Goal: Transaction & Acquisition: Purchase product/service

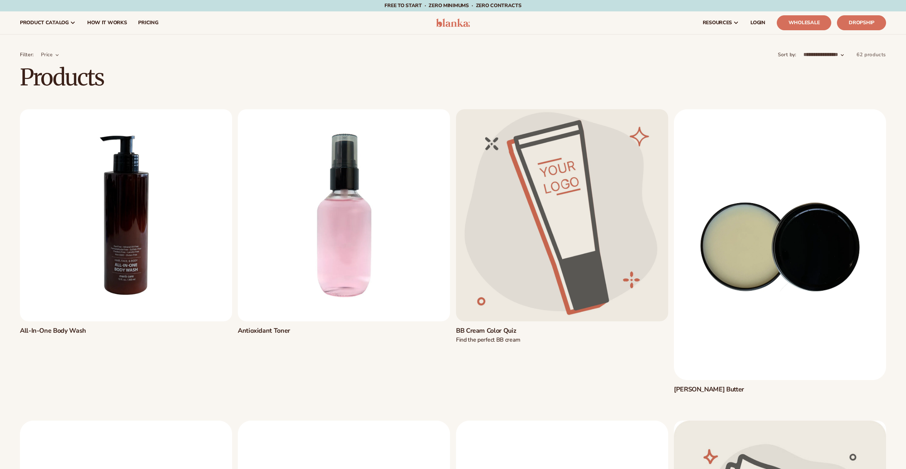
click at [334, 327] on link "Antioxidant Toner" at bounding box center [344, 331] width 212 height 8
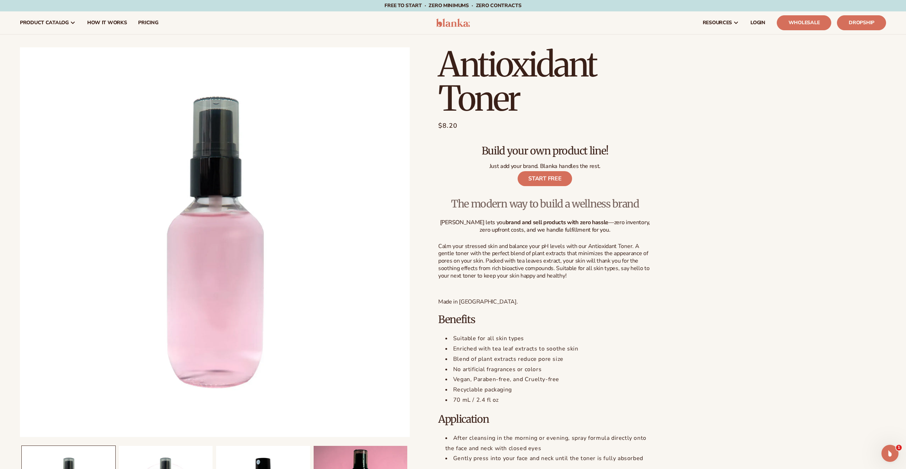
click at [721, 113] on div "Antioxidant Toner Antioxidant Toner Regular price $8.20 Sale price $8.20 Regula…" at bounding box center [648, 299] width 476 height 504
